Goal: Task Accomplishment & Management: Use online tool/utility

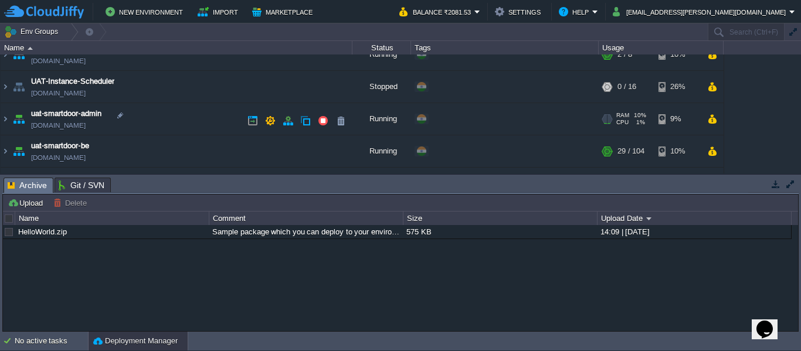
scroll to position [139, 0]
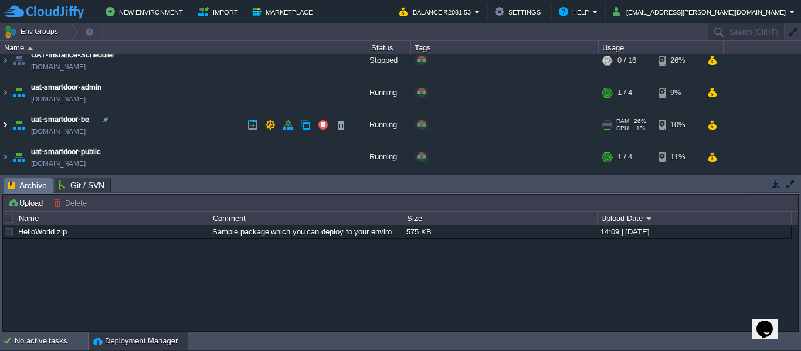
click at [4, 126] on img at bounding box center [5, 125] width 9 height 32
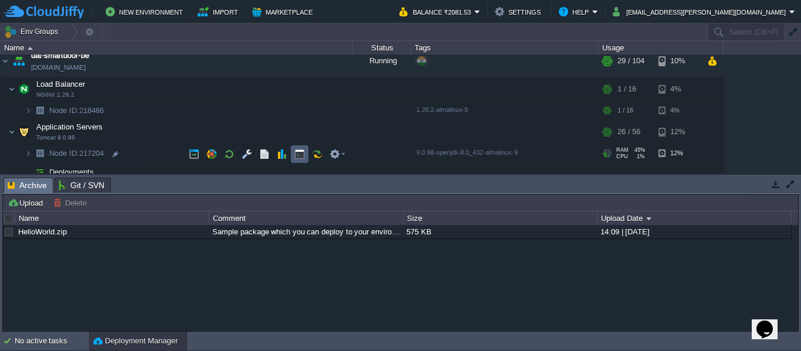
scroll to position [204, 0]
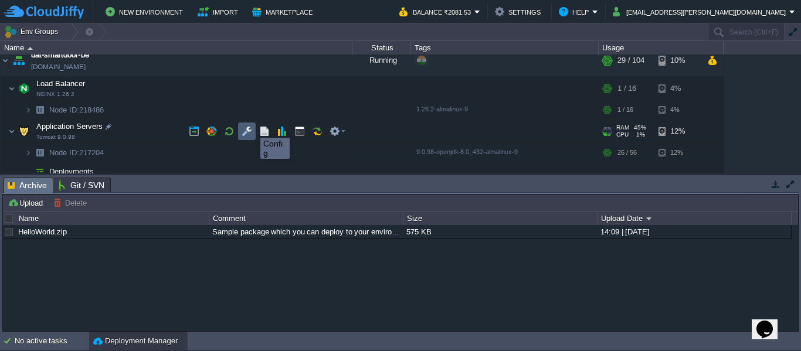
click at [248, 127] on button "button" at bounding box center [247, 131] width 11 height 11
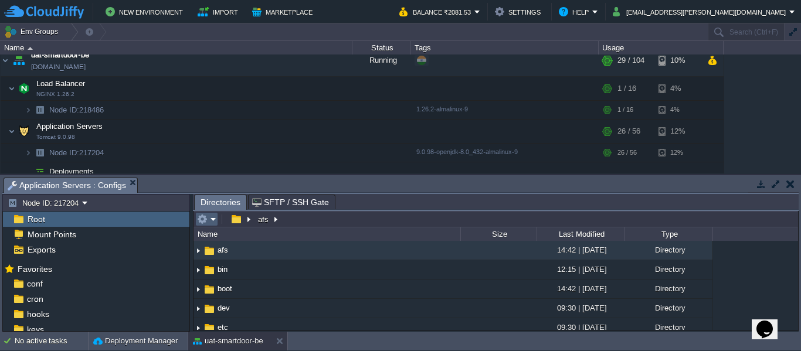
click at [214, 221] on em at bounding box center [206, 219] width 19 height 11
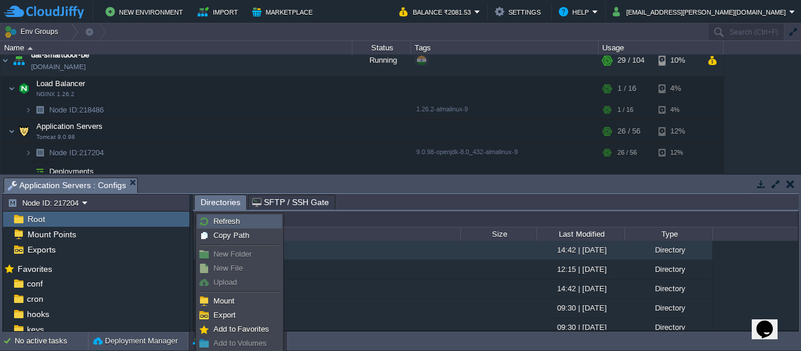
click at [214, 221] on span "Refresh" at bounding box center [227, 221] width 26 height 9
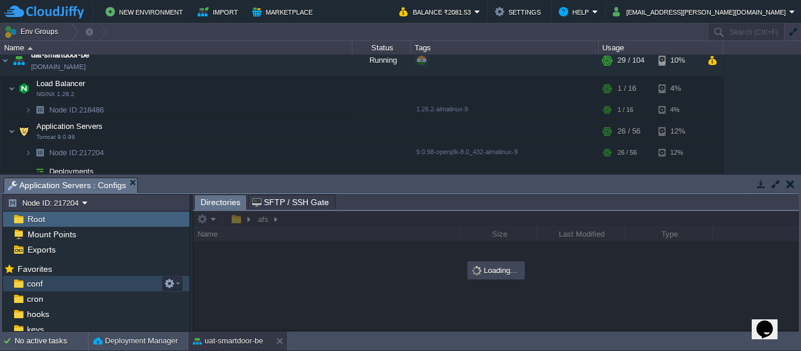
scroll to position [95, 0]
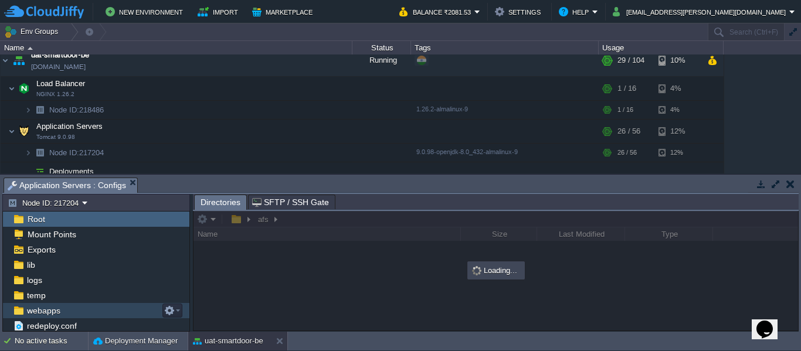
click at [45, 310] on span "webapps" at bounding box center [44, 311] width 38 height 11
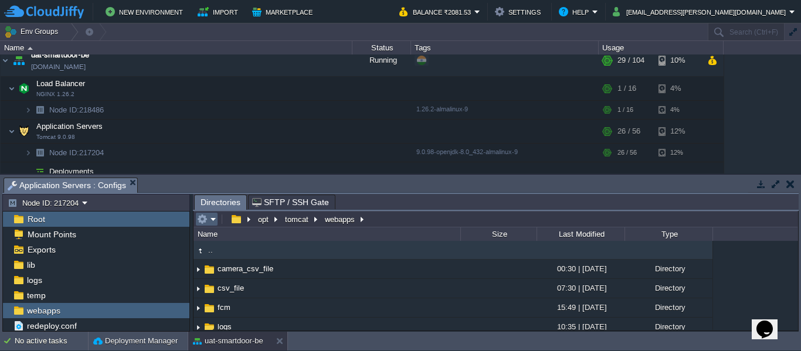
click at [213, 216] on em at bounding box center [206, 219] width 19 height 11
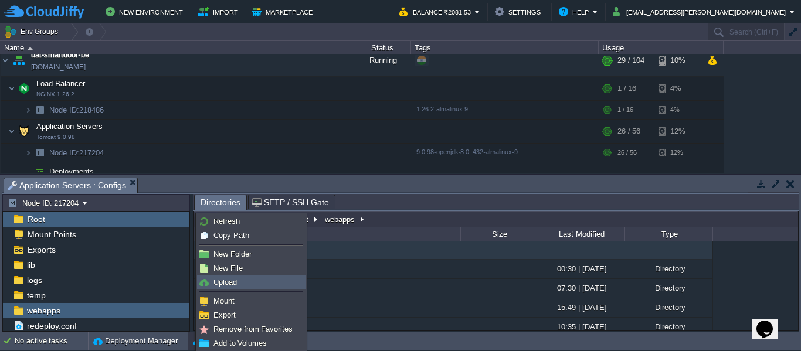
click at [254, 280] on link "Upload" at bounding box center [251, 282] width 107 height 13
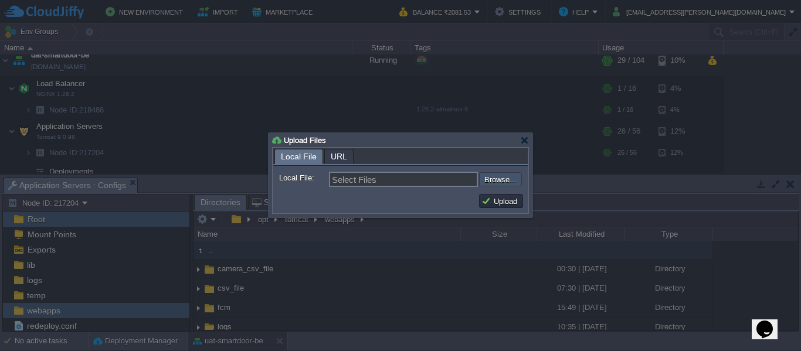
click at [506, 181] on input "file" at bounding box center [448, 179] width 148 height 14
type input "C:\fakepath\smartdoor-adminservice-1.1.1-SNAPSHOT.jar"
type input "smartdoor-adminservice-1.1.1-SNAPSHOT.jar"
click at [492, 203] on button "Upload" at bounding box center [501, 201] width 39 height 11
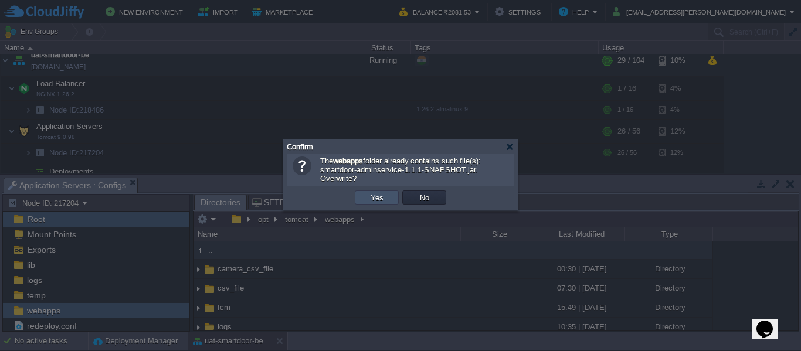
click at [371, 196] on button "Yes" at bounding box center [377, 197] width 20 height 11
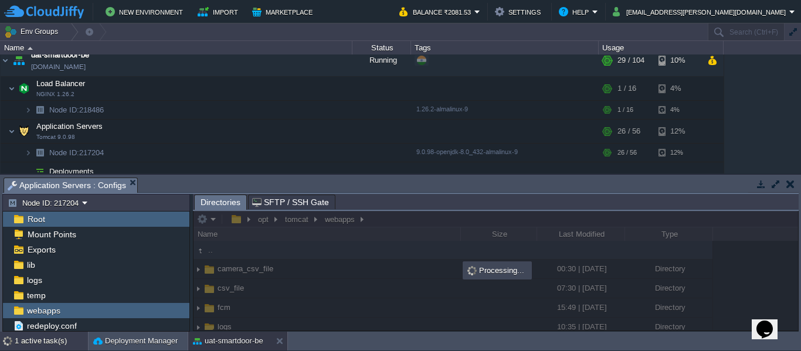
click at [35, 336] on div "1 active task(s)" at bounding box center [51, 341] width 73 height 19
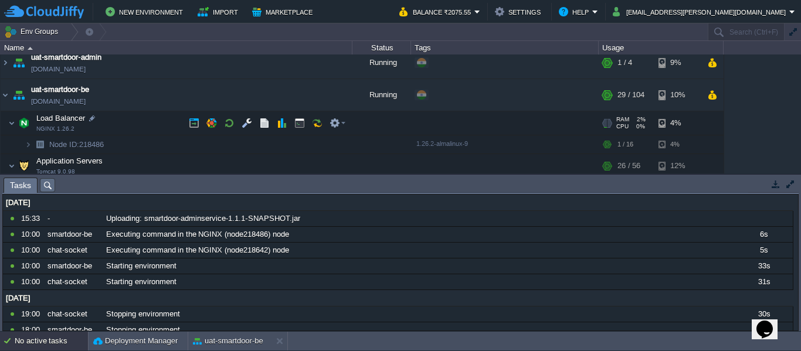
scroll to position [168, 0]
click at [297, 130] on button "button" at bounding box center [299, 124] width 11 height 11
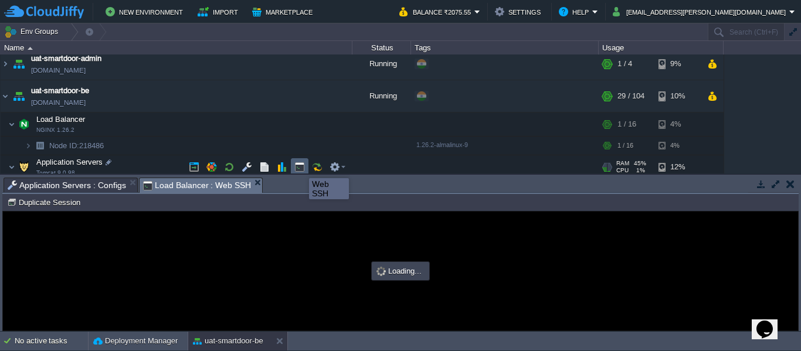
click at [300, 168] on button "button" at bounding box center [299, 167] width 11 height 11
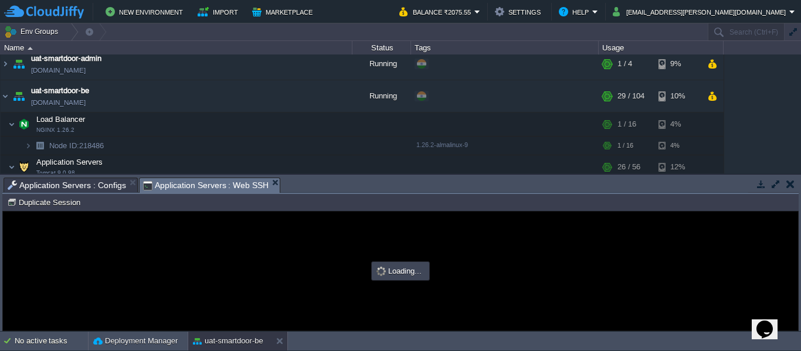
scroll to position [0, 0]
type input "#000000"
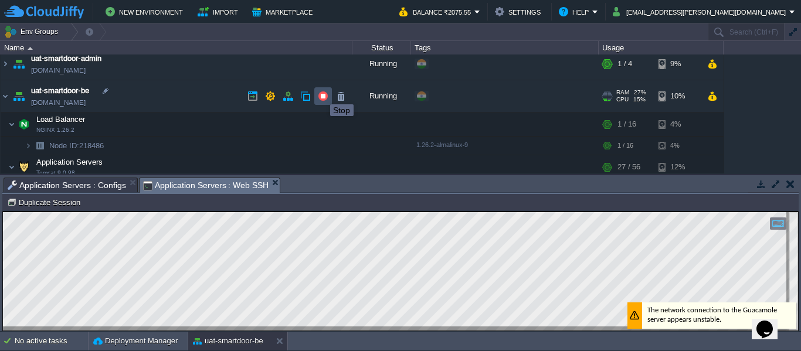
click at [321, 94] on button "button" at bounding box center [323, 96] width 11 height 11
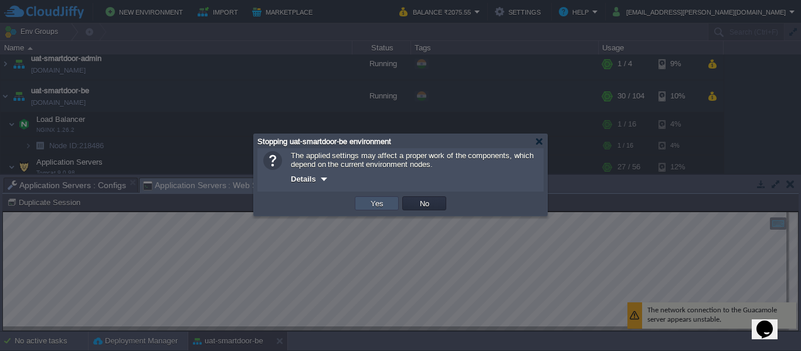
click at [378, 205] on button "Yes" at bounding box center [377, 203] width 20 height 11
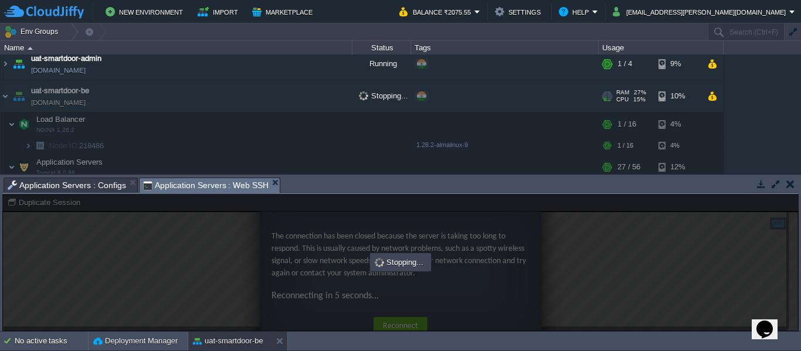
click at [350, 100] on td "uat-smartdoor-be [DOMAIN_NAME]" at bounding box center [177, 96] width 352 height 32
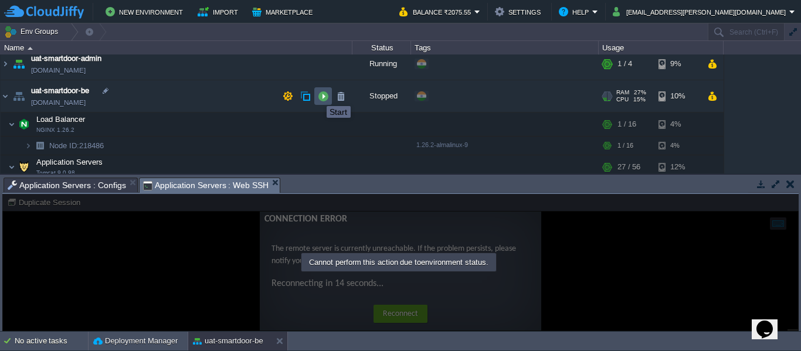
click at [318, 96] on button "button" at bounding box center [323, 96] width 11 height 11
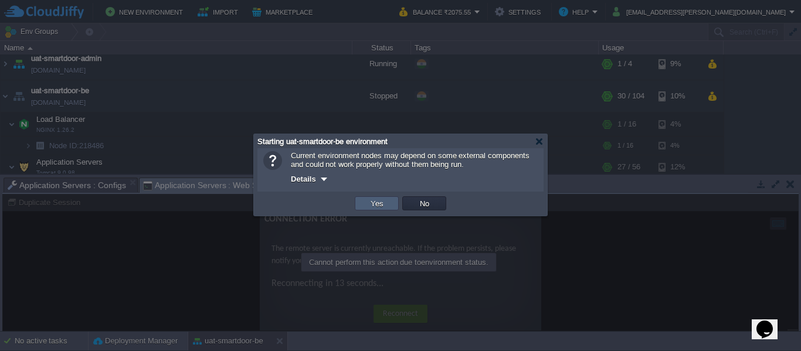
click at [381, 199] on td "Yes" at bounding box center [377, 204] width 44 height 14
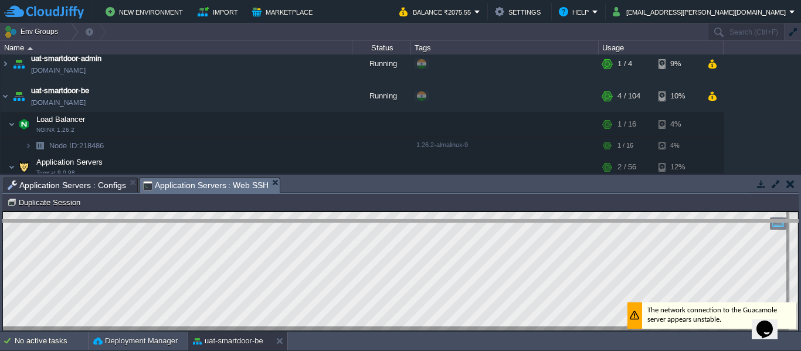
drag, startPoint x: 346, startPoint y: 186, endPoint x: 338, endPoint y: 228, distance: 42.8
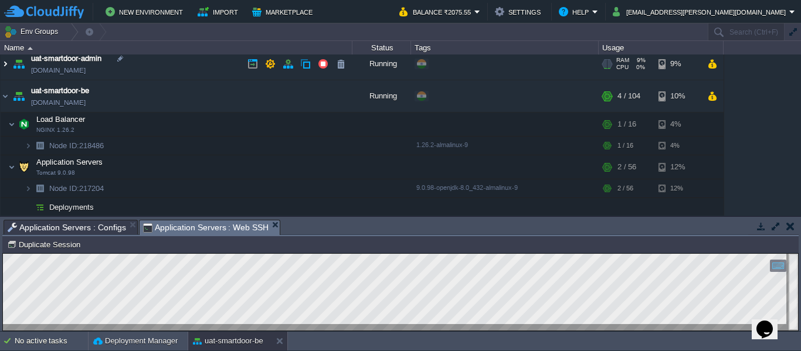
click at [5, 65] on img at bounding box center [5, 64] width 9 height 32
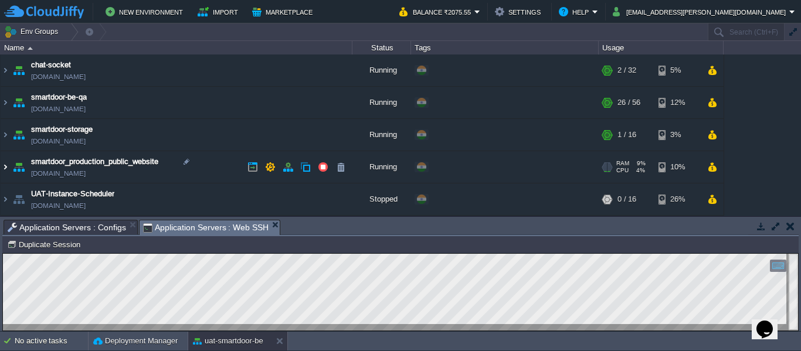
click at [2, 171] on img at bounding box center [5, 167] width 9 height 32
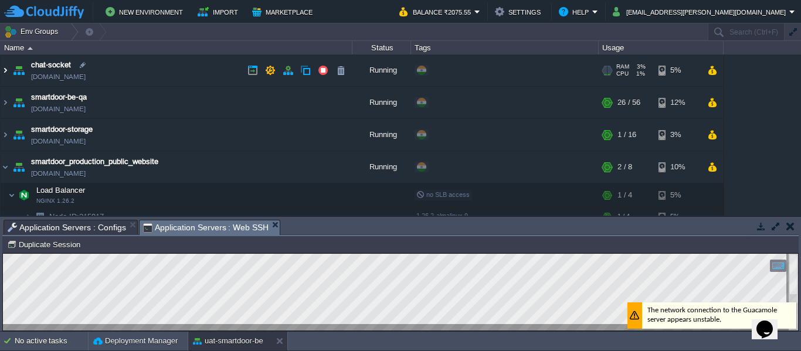
click at [4, 72] on img at bounding box center [5, 71] width 9 height 32
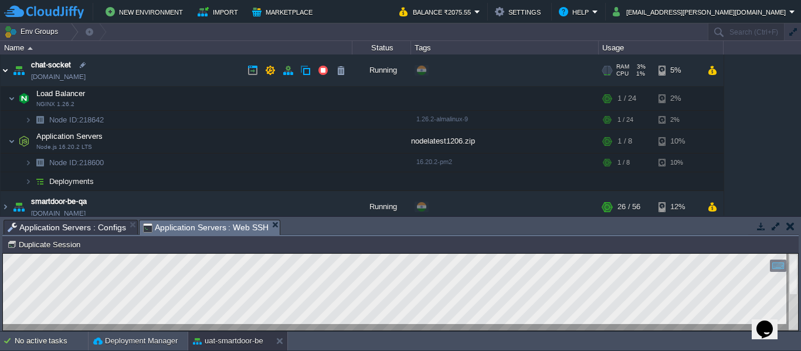
click at [4, 71] on img at bounding box center [5, 71] width 9 height 32
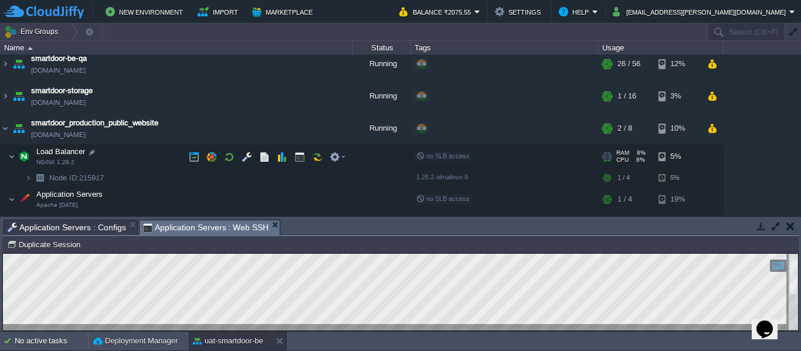
scroll to position [43, 0]
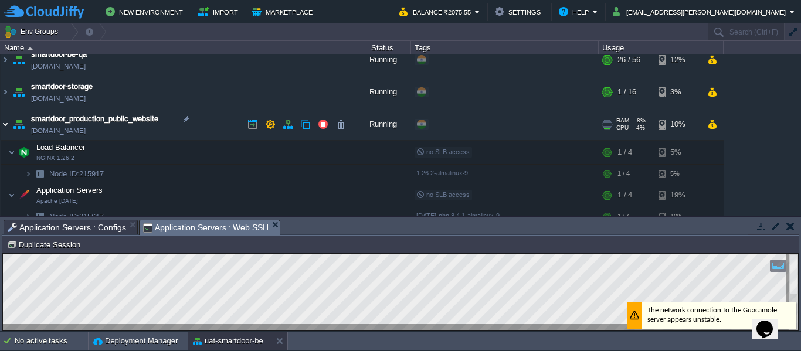
click at [6, 122] on img at bounding box center [5, 125] width 9 height 32
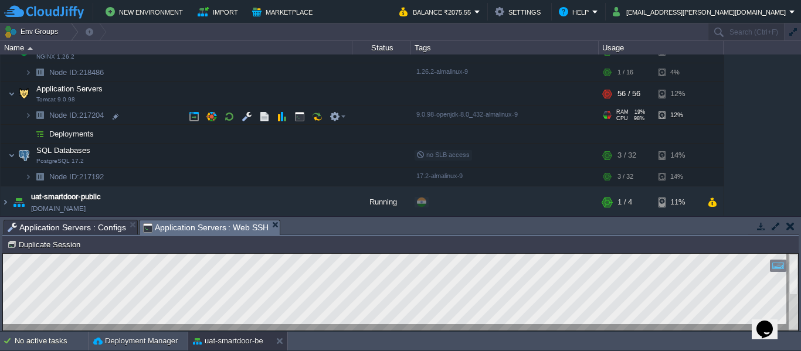
scroll to position [306, 0]
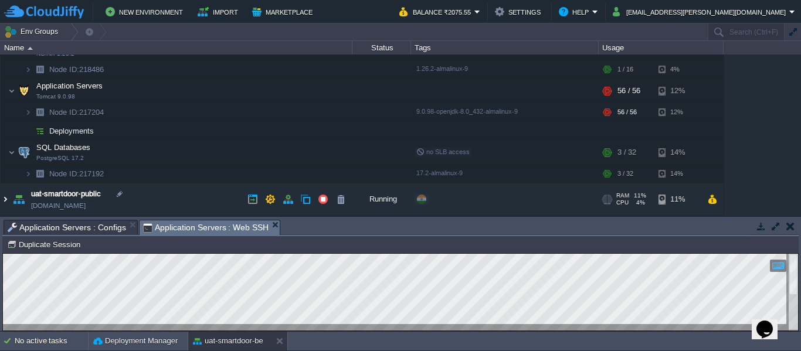
click at [6, 205] on img at bounding box center [5, 200] width 9 height 32
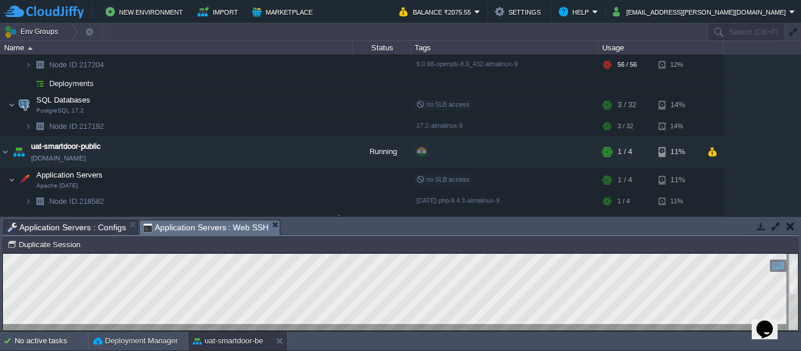
scroll to position [367, 0]
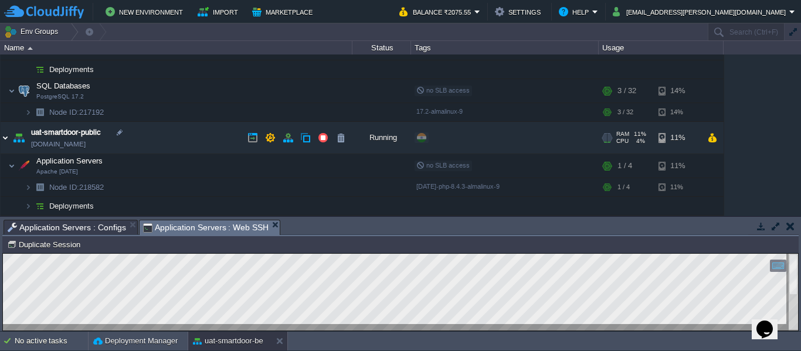
click at [6, 137] on img at bounding box center [5, 138] width 9 height 32
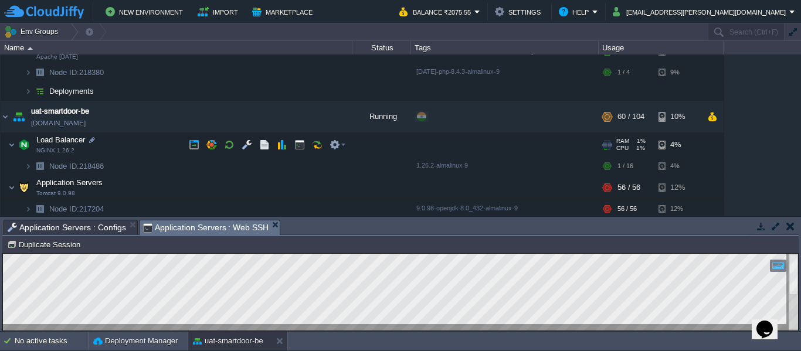
scroll to position [206, 0]
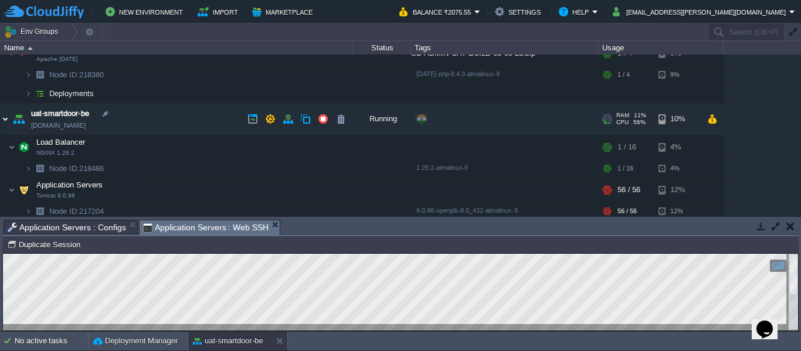
click at [2, 118] on img at bounding box center [5, 119] width 9 height 32
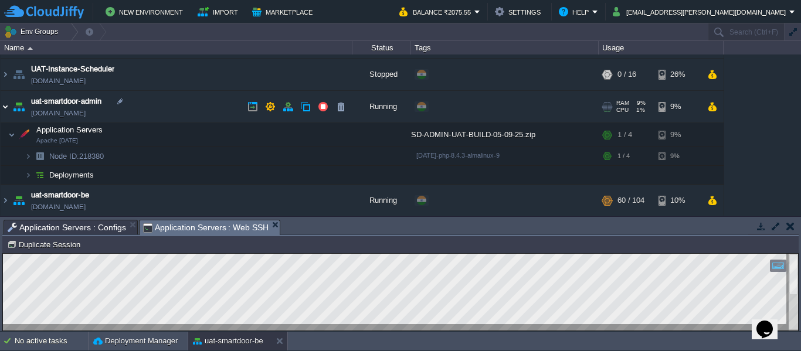
click at [6, 108] on img at bounding box center [5, 107] width 9 height 32
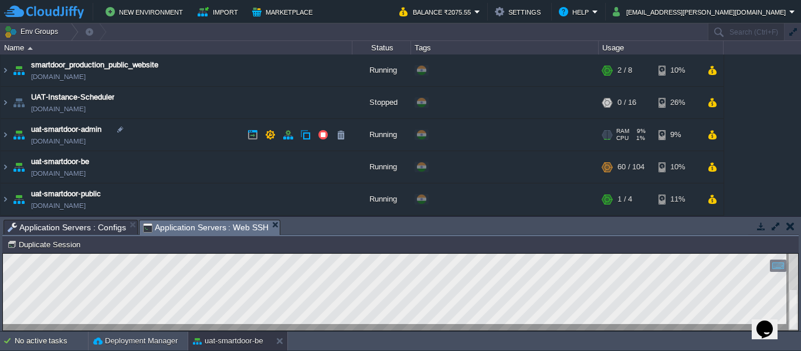
click at [42, 141] on link "[DOMAIN_NAME]" at bounding box center [58, 142] width 55 height 12
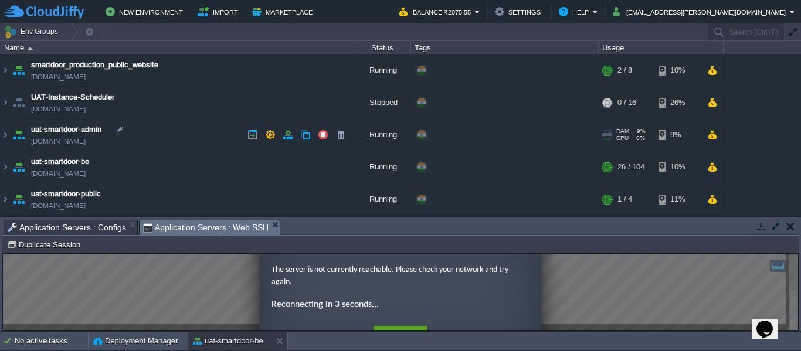
click at [86, 141] on link "[DOMAIN_NAME]" at bounding box center [58, 142] width 55 height 12
